Goal: Task Accomplishment & Management: Use online tool/utility

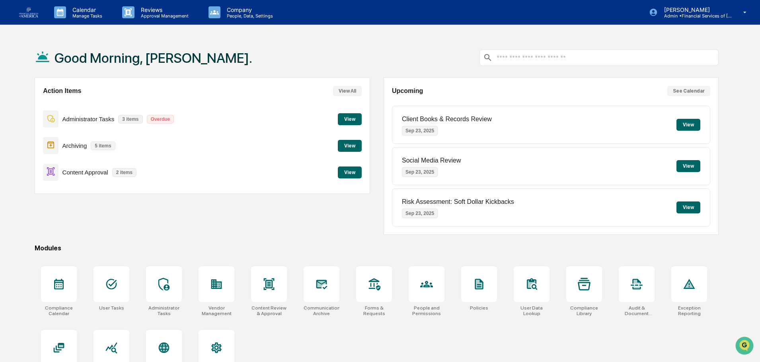
click at [344, 169] on button "View" at bounding box center [350, 173] width 24 height 12
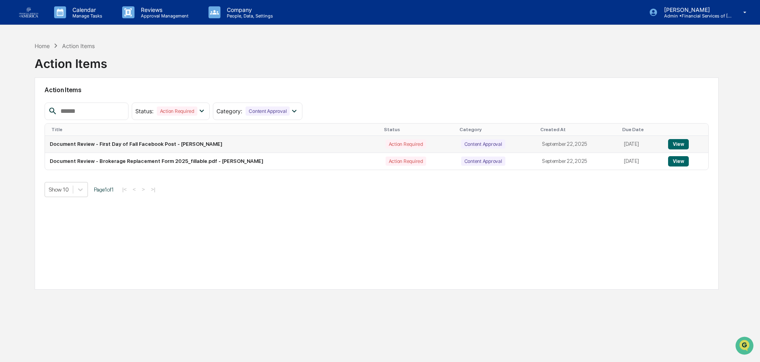
click at [675, 142] on button "View" at bounding box center [678, 144] width 20 height 10
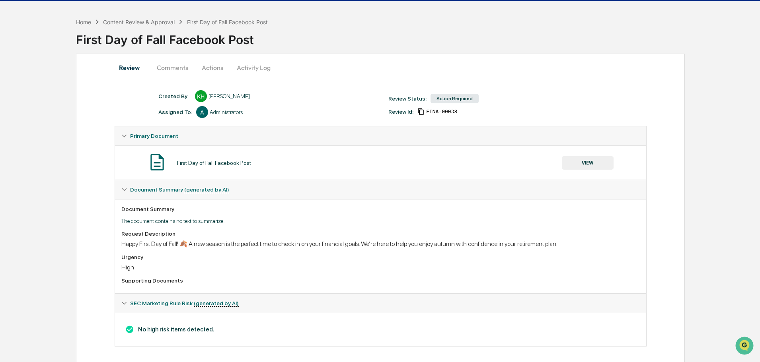
scroll to position [29, 0]
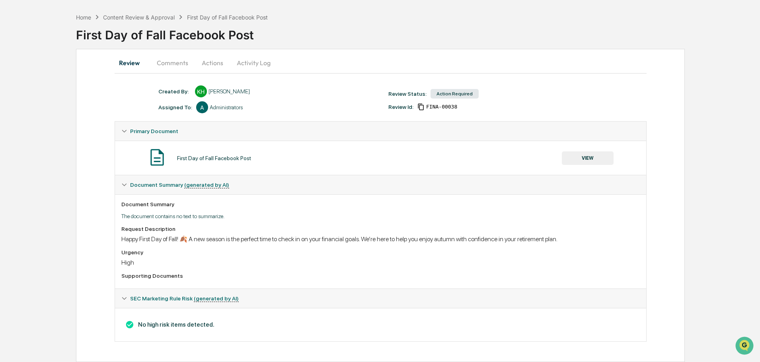
click at [597, 158] on button "VIEW" at bounding box center [588, 159] width 52 height 14
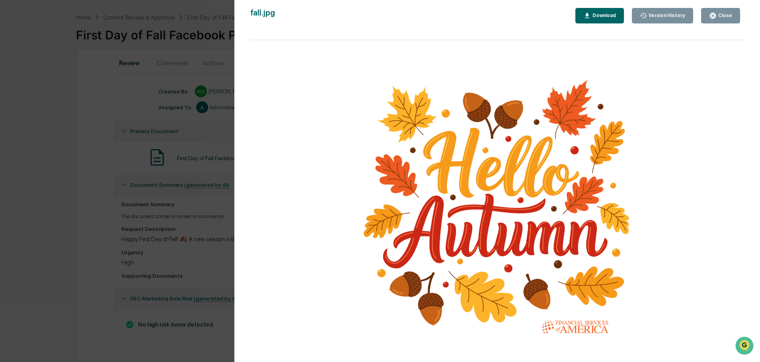
click at [719, 10] on button "Close" at bounding box center [720, 16] width 39 height 16
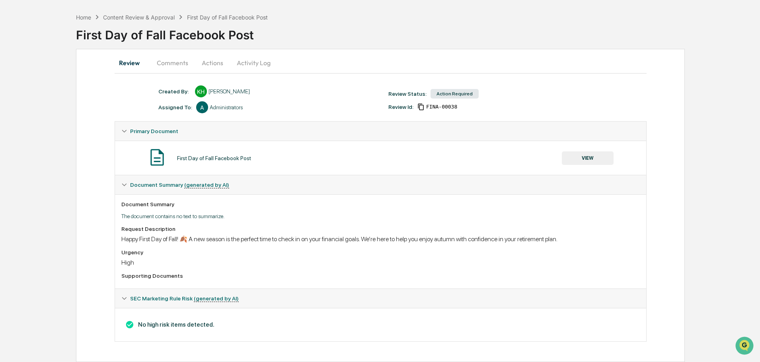
click at [210, 63] on button "Actions" at bounding box center [212, 62] width 36 height 19
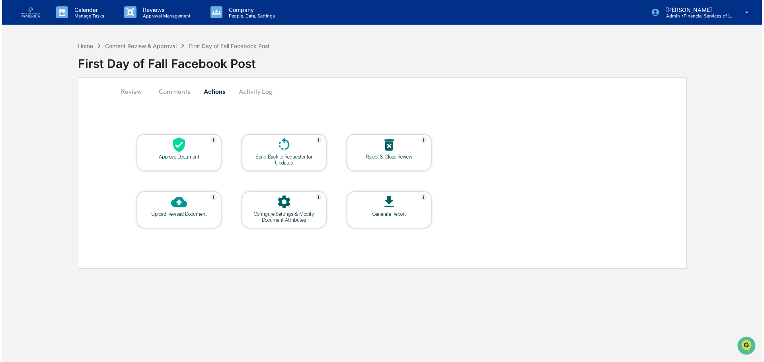
scroll to position [0, 0]
click at [188, 151] on div at bounding box center [178, 145] width 80 height 17
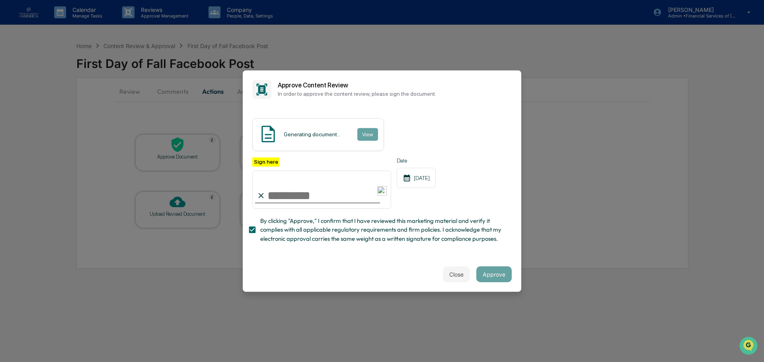
click at [270, 198] on input "Sign here" at bounding box center [321, 190] width 139 height 38
type input "**********"
drag, startPoint x: 374, startPoint y: 256, endPoint x: 375, endPoint y: 246, distance: 10.0
click at [374, 256] on div "**********" at bounding box center [382, 183] width 278 height 149
click at [500, 276] on button "Approve" at bounding box center [493, 274] width 35 height 16
